Goal: Register for event/course

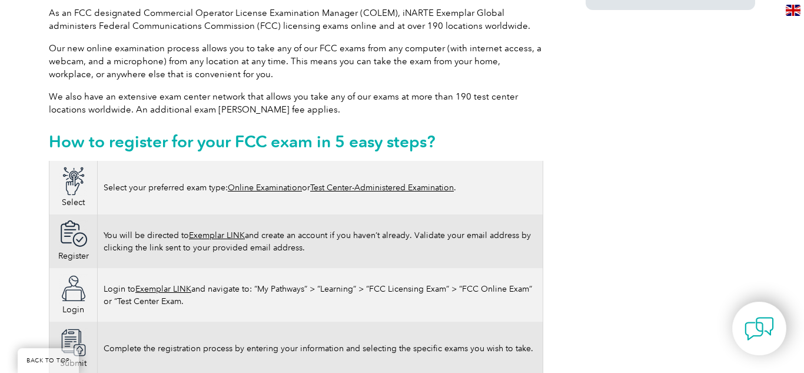
scroll to position [607, 0]
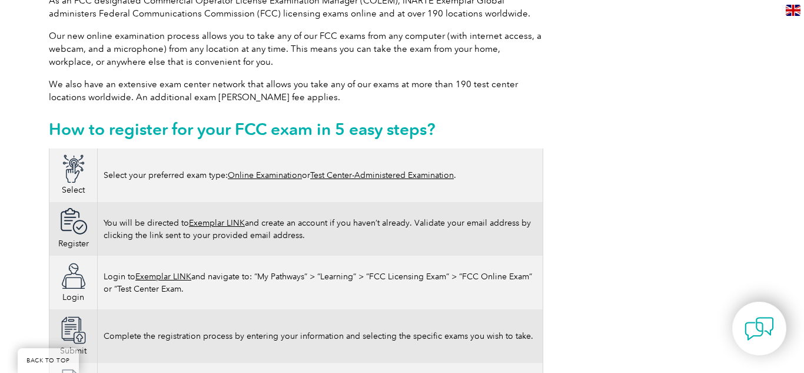
click at [261, 148] on td "Select your preferred exam type: Online Examination or Test Center-Administered…" at bounding box center [321, 175] width 446 height 54
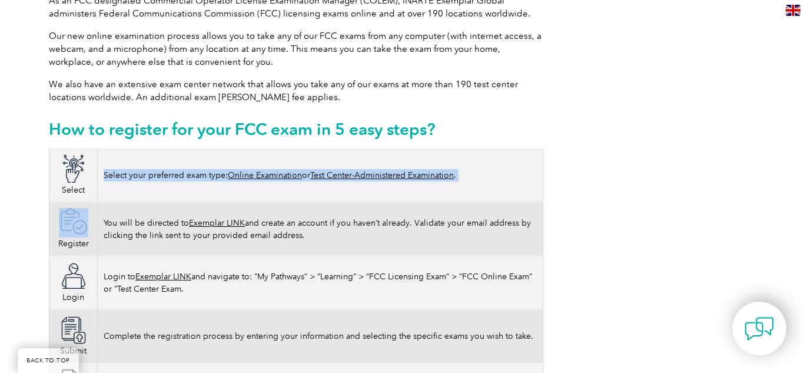
click at [261, 148] on td "Select your preferred exam type: Online Examination or Test Center-Administered…" at bounding box center [321, 175] width 446 height 54
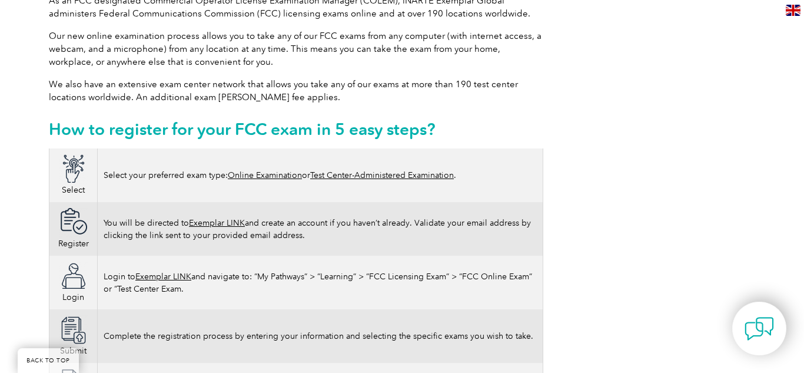
click at [261, 148] on td "Select your preferred exam type: Online Examination or Test Center-Administered…" at bounding box center [321, 175] width 446 height 54
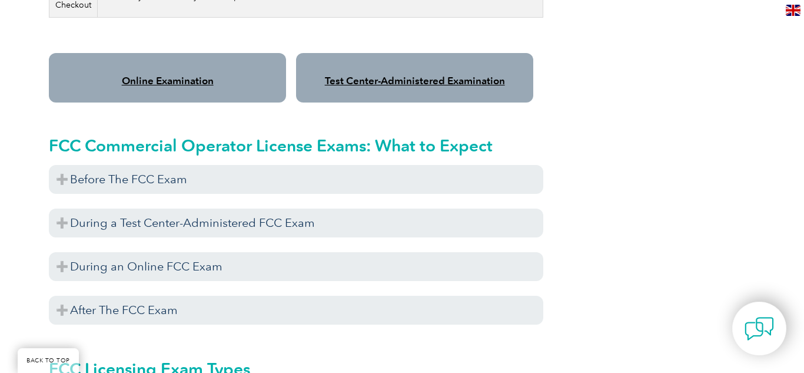
scroll to position [1008, 0]
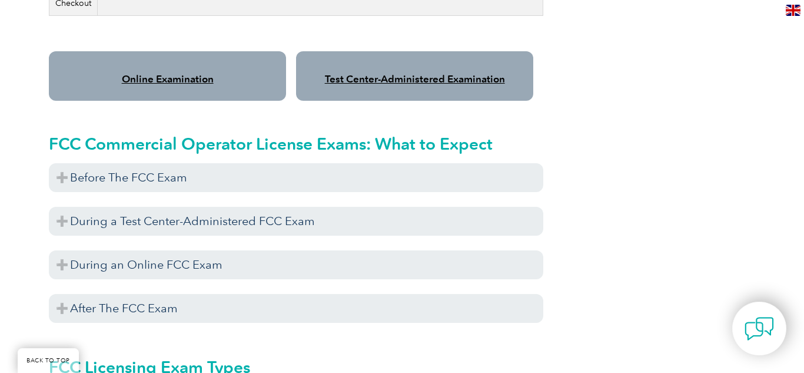
click at [395, 73] on link "Test Center-Administered Examination" at bounding box center [415, 79] width 180 height 12
click at [170, 73] on link "Online Examination" at bounding box center [168, 79] width 92 height 12
